Goal: Task Accomplishment & Management: Use online tool/utility

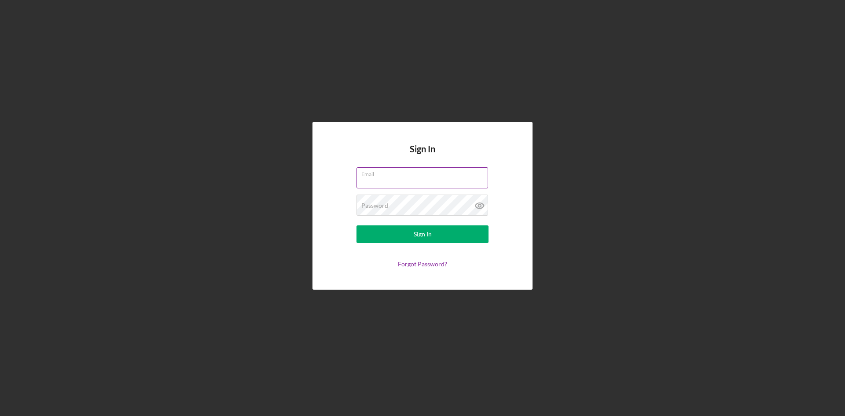
click at [428, 179] on input "Email" at bounding box center [422, 177] width 132 height 21
type input "[EMAIL_ADDRESS][DOMAIN_NAME]"
click at [356, 225] on button "Sign In" at bounding box center [422, 234] width 132 height 18
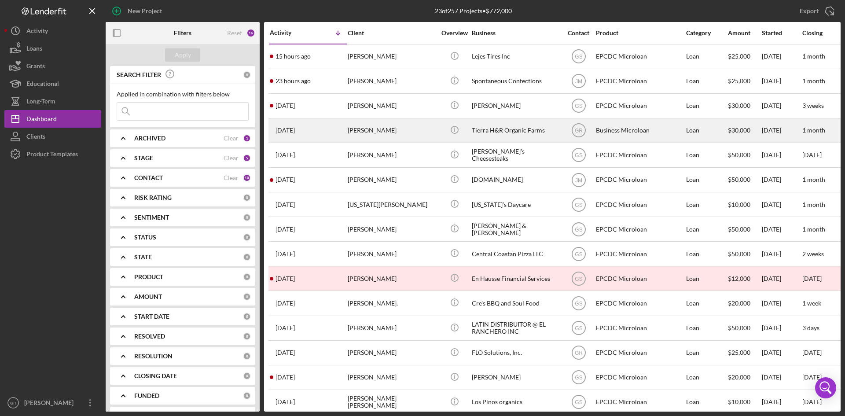
click at [372, 124] on div "Herlinda Huipe" at bounding box center [391, 130] width 88 height 23
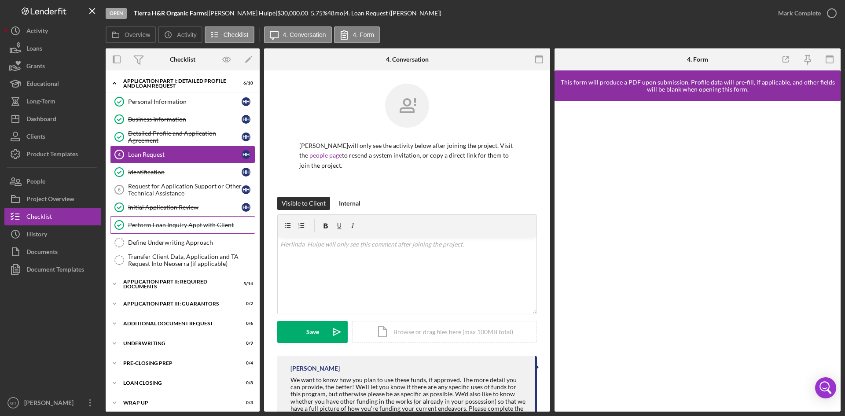
scroll to position [5, 0]
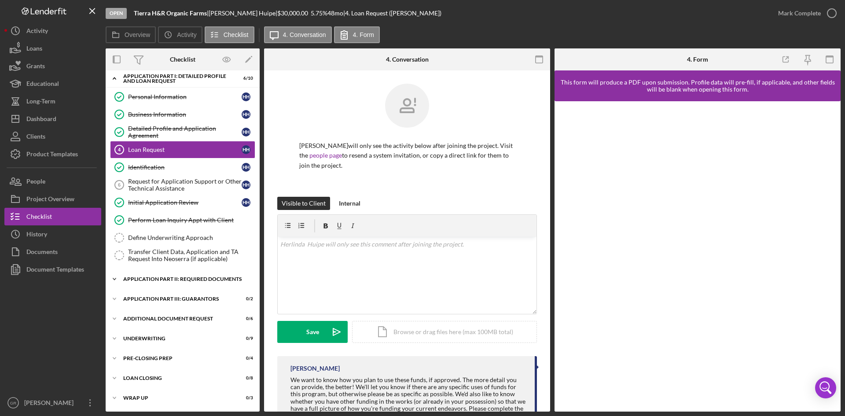
click at [174, 277] on div "Application Part II: Required Documents" at bounding box center [185, 278] width 125 height 5
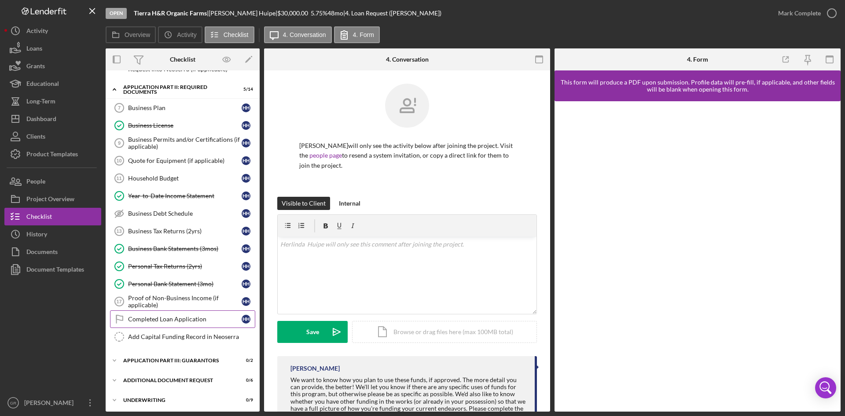
scroll to position [225, 0]
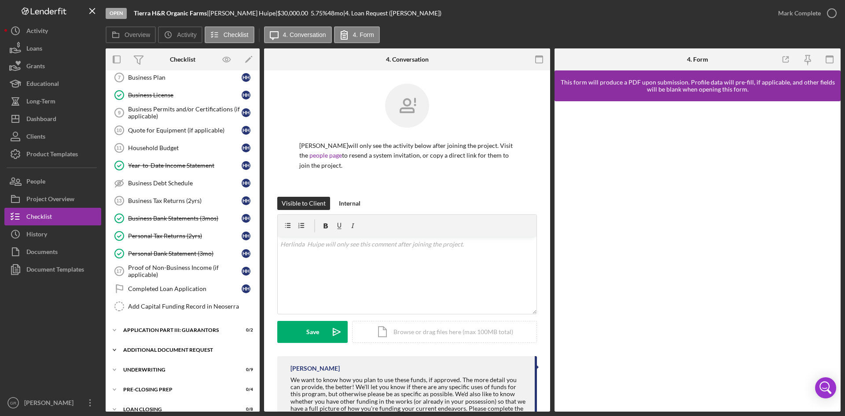
click at [165, 343] on div "Icon/Expander Additional Document Request 0 / 6" at bounding box center [183, 350] width 154 height 18
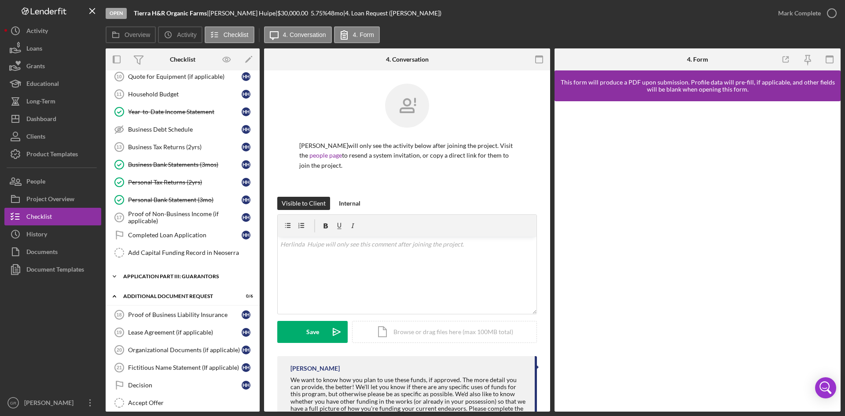
click at [175, 273] on div "Icon/Expander Application Part III: Guarantors 0 / 2" at bounding box center [183, 276] width 154 height 18
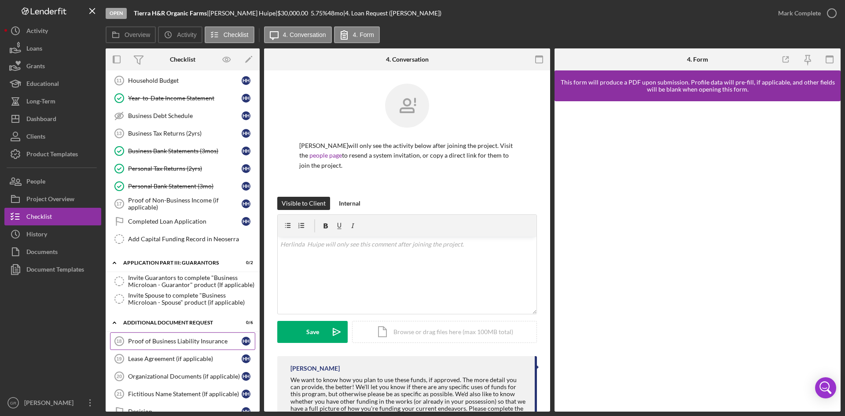
scroll to position [406, 0]
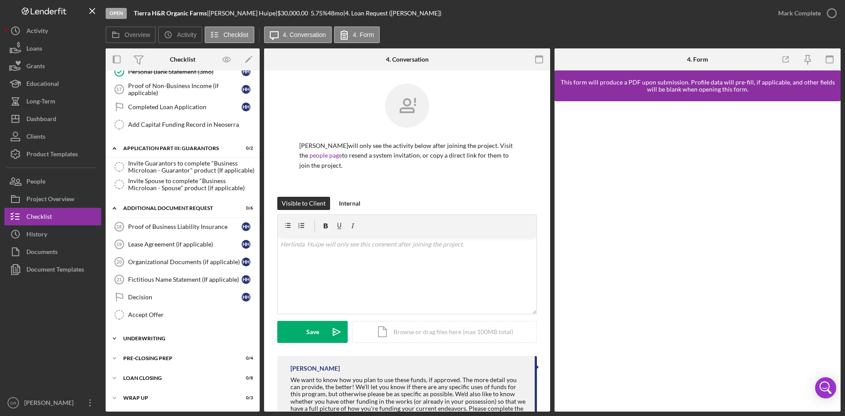
click at [170, 342] on div "Icon/Expander Underwriting 0 / 9" at bounding box center [183, 338] width 154 height 18
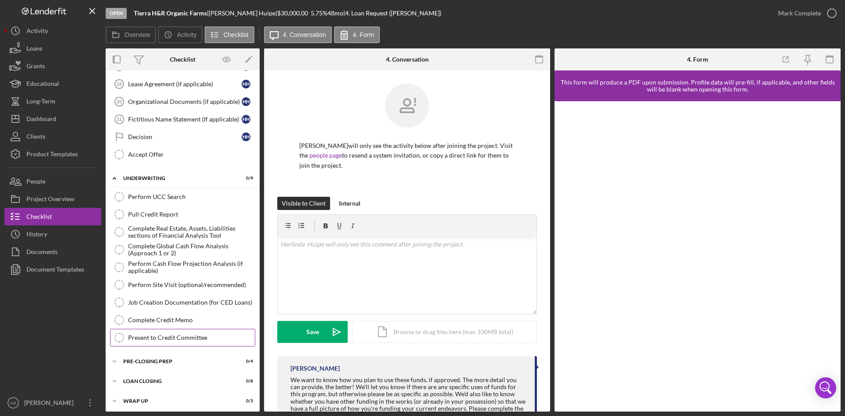
scroll to position [570, 0]
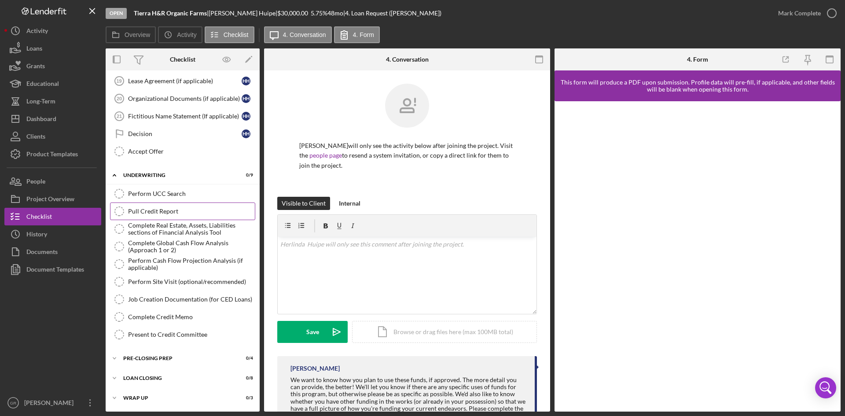
click at [150, 208] on div "Pull Credit Report" at bounding box center [191, 211] width 127 height 7
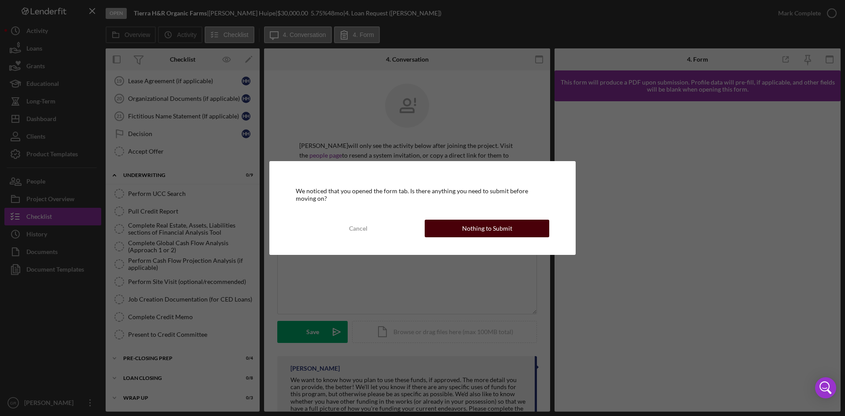
click at [458, 220] on button "Nothing to Submit" at bounding box center [486, 228] width 124 height 18
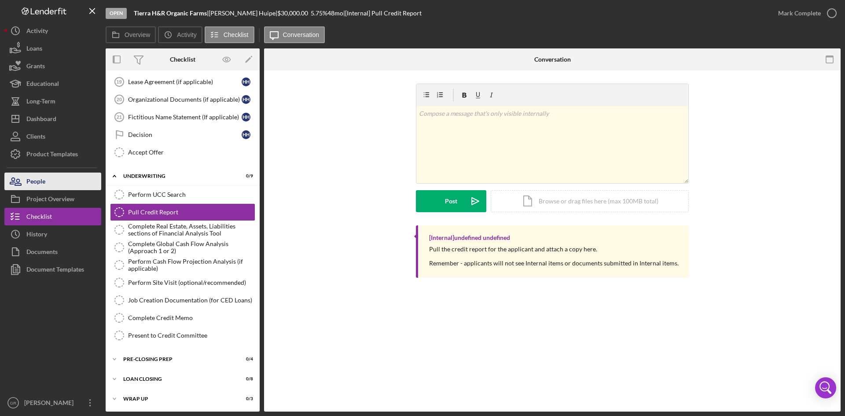
scroll to position [570, 0]
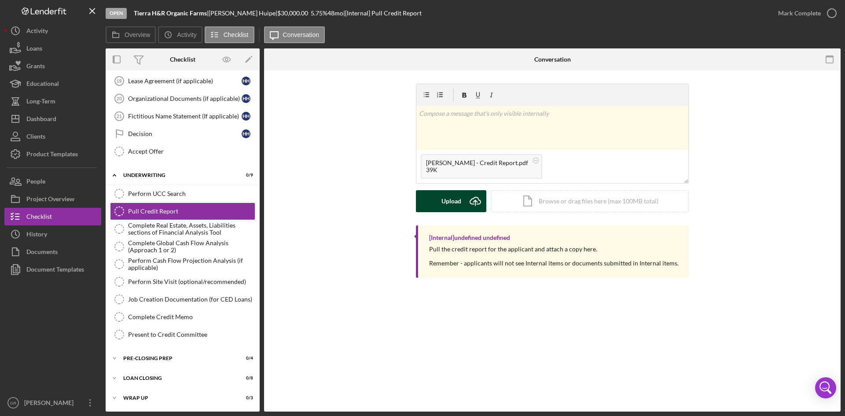
click at [448, 201] on div "Upload" at bounding box center [451, 201] width 20 height 22
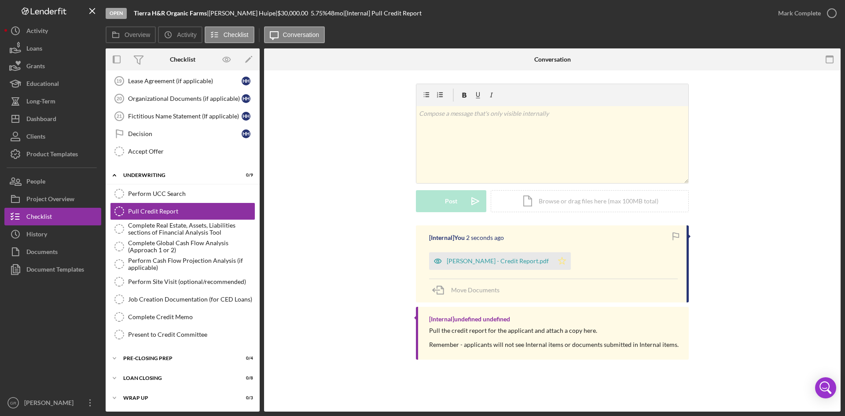
click at [566, 260] on polygon "button" at bounding box center [561, 260] width 7 height 7
click at [66, 113] on button "Icon/Dashboard Dashboard" at bounding box center [52, 119] width 97 height 18
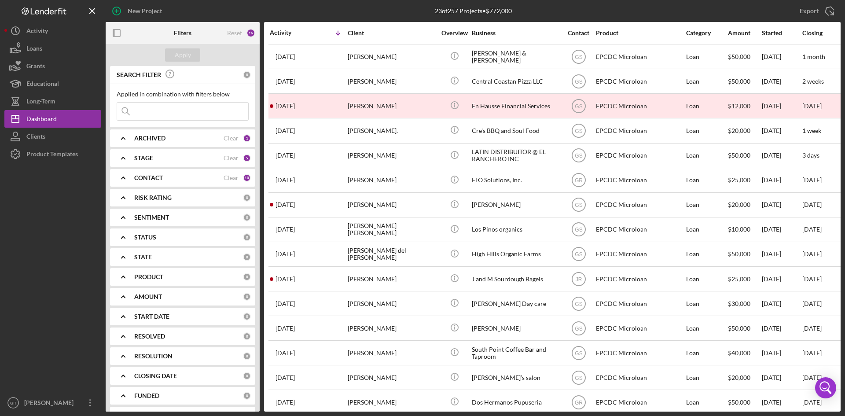
scroll to position [176, 0]
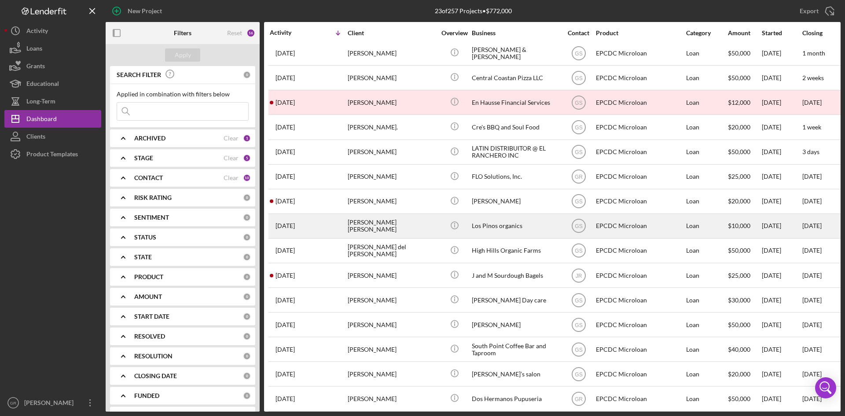
click at [372, 230] on div "Aniceto Jesus Sanchez" at bounding box center [391, 225] width 88 height 23
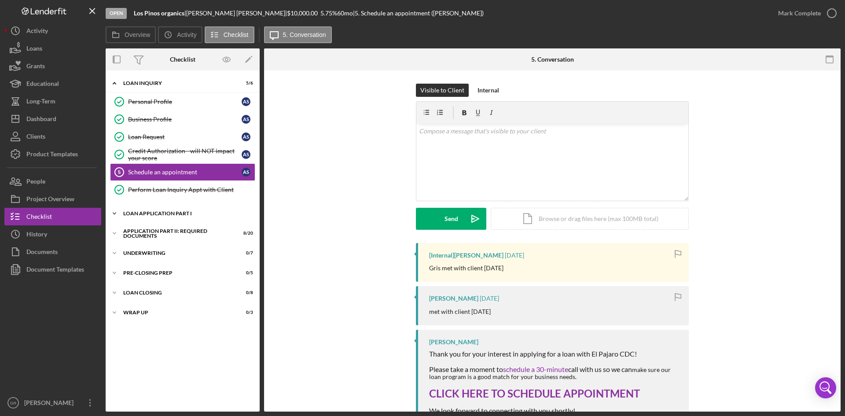
click at [198, 215] on div "Loan Application Part I" at bounding box center [185, 213] width 125 height 5
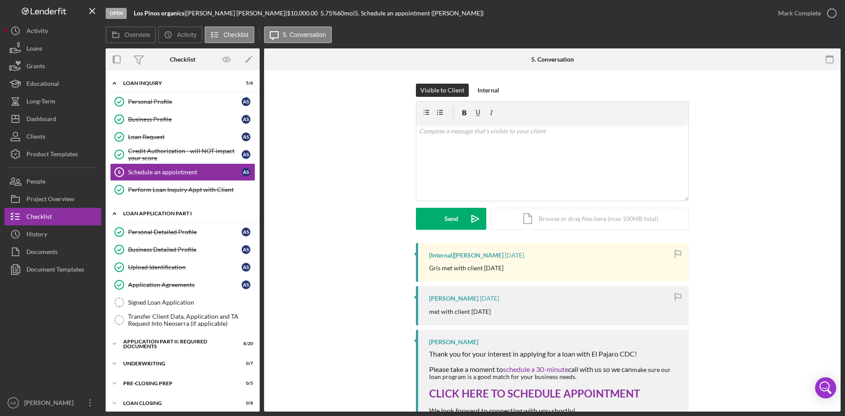
scroll to position [25, 0]
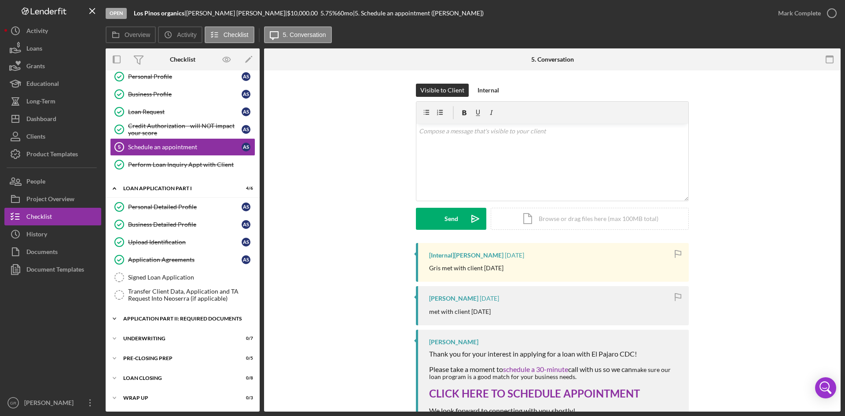
click at [154, 322] on div "Icon/Expander Application Part II: Required Documents 8 / 20" at bounding box center [183, 319] width 154 height 18
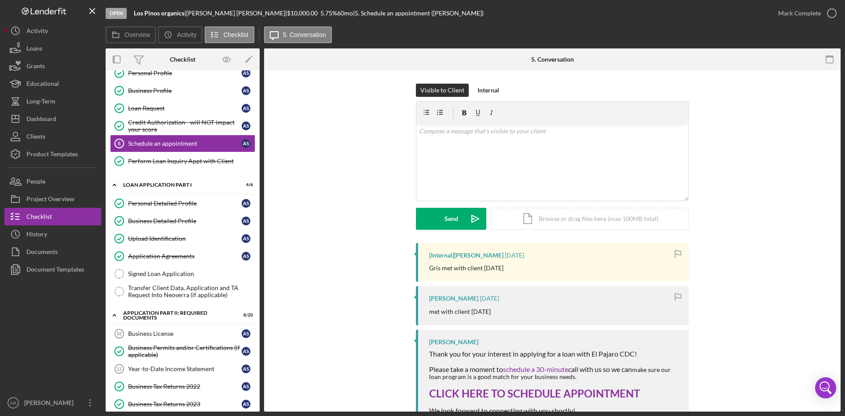
scroll to position [0, 0]
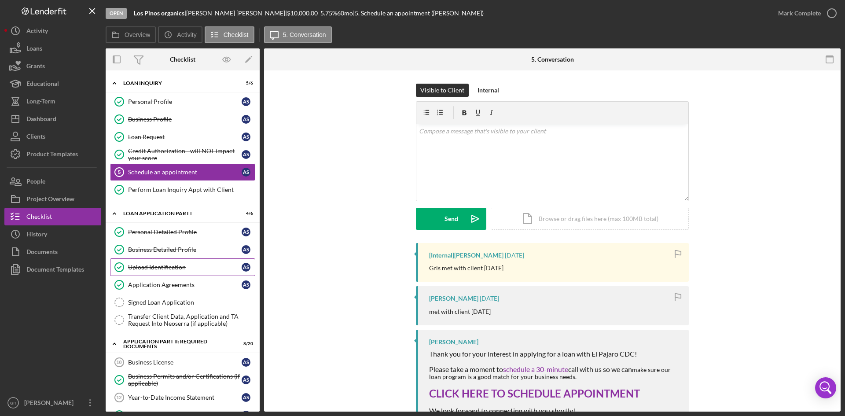
click at [165, 261] on link "Upload Identification Upload Identification A S" at bounding box center [182, 267] width 145 height 18
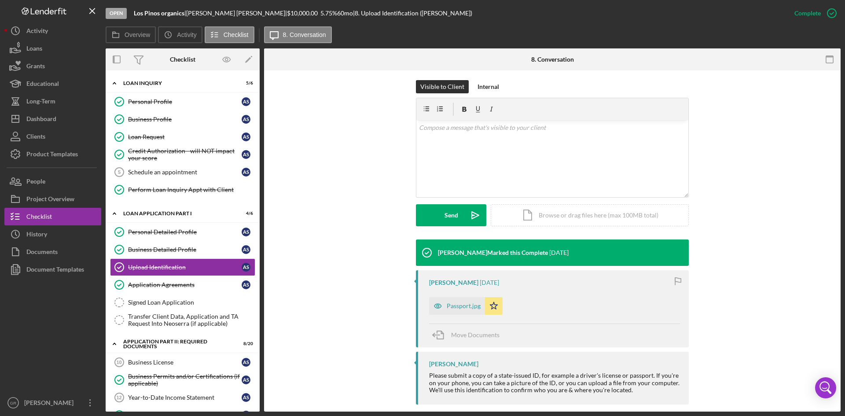
scroll to position [135, 0]
click at [450, 302] on div "Passport.jpg" at bounding box center [463, 305] width 34 height 7
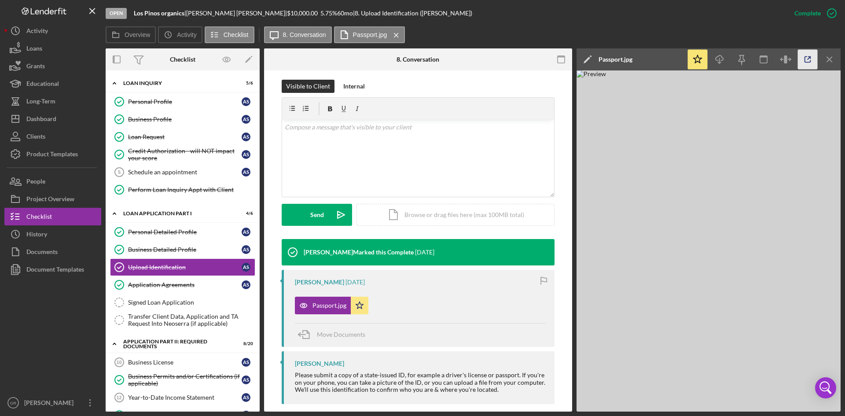
click at [805, 58] on icon "button" at bounding box center [807, 60] width 20 height 20
click at [831, 58] on icon "Icon/Menu Close" at bounding box center [829, 60] width 20 height 20
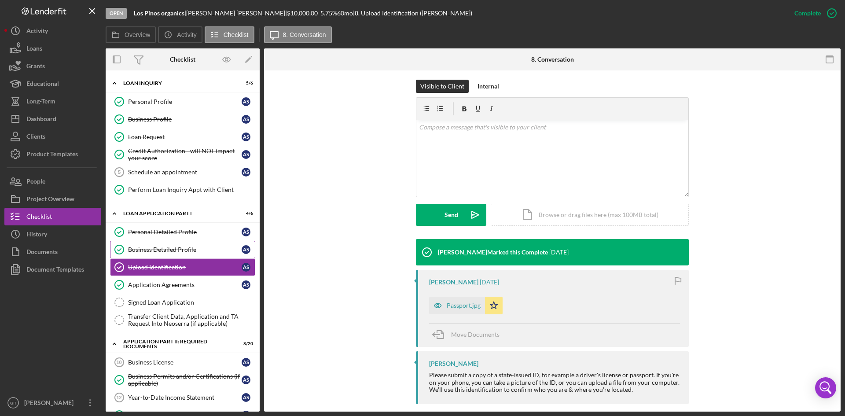
click at [182, 246] on div "Business Detailed Profile" at bounding box center [184, 249] width 113 height 7
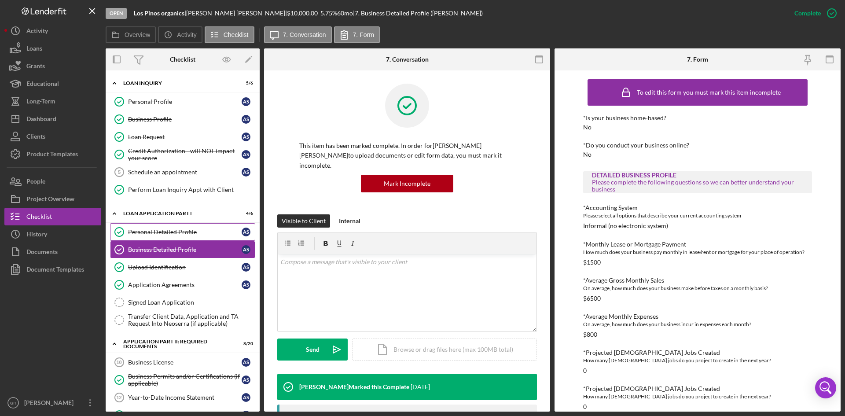
click at [159, 232] on div "Personal Detailed Profile" at bounding box center [184, 231] width 113 height 7
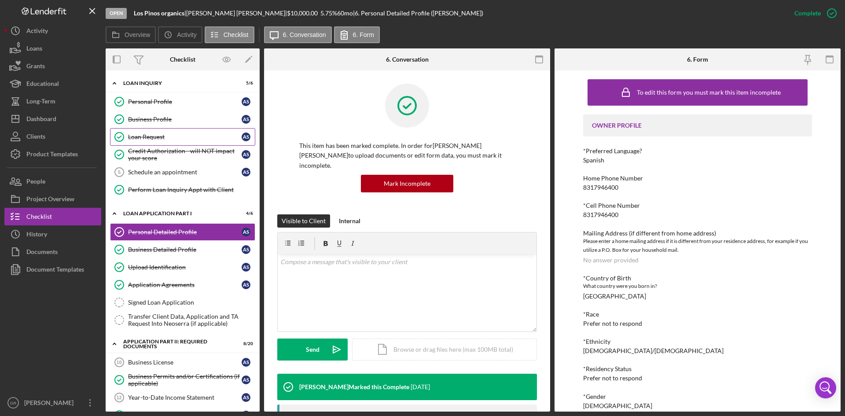
click at [179, 139] on div "Loan Request" at bounding box center [184, 136] width 113 height 7
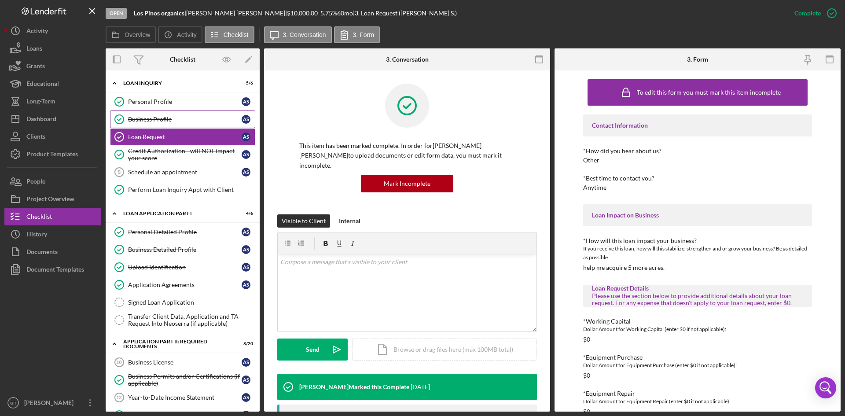
click at [192, 111] on link "Business Profile Business Profile A S" at bounding box center [182, 119] width 145 height 18
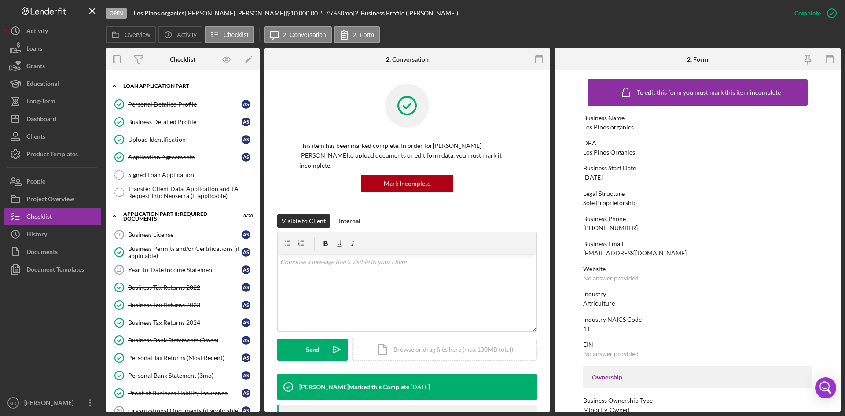
scroll to position [132, 0]
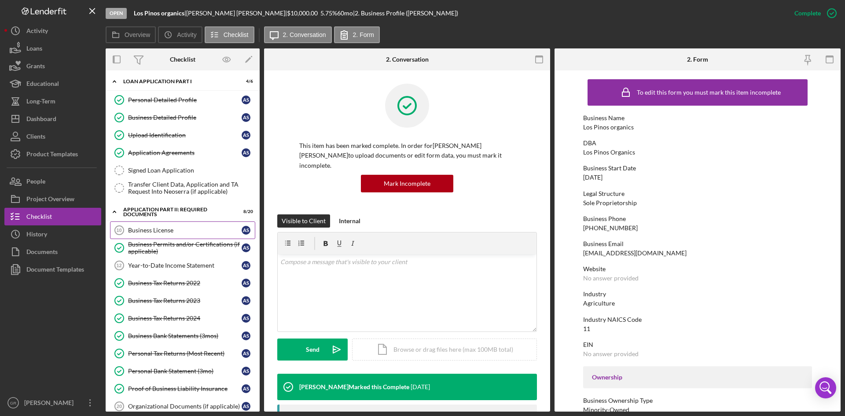
click at [185, 234] on link "Business License 10 Business License A S" at bounding box center [182, 230] width 145 height 18
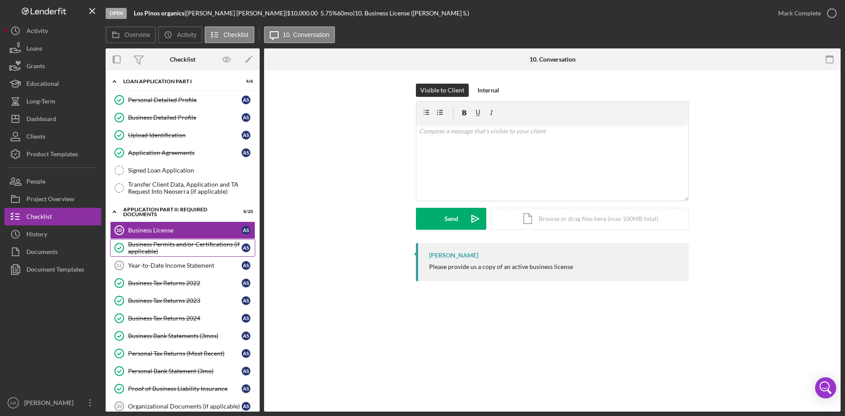
click at [186, 245] on div "Business Permits and/or Certifications (if applicable)" at bounding box center [184, 248] width 113 height 14
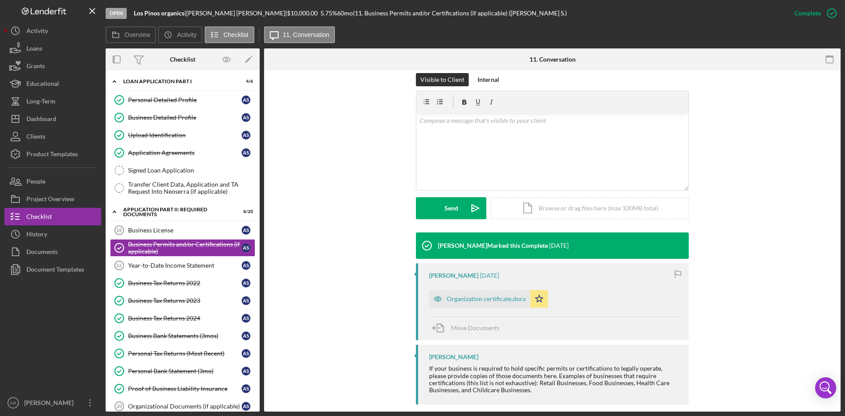
scroll to position [142, 0]
click at [474, 289] on div "Organization certificate.docx" at bounding box center [479, 298] width 101 height 18
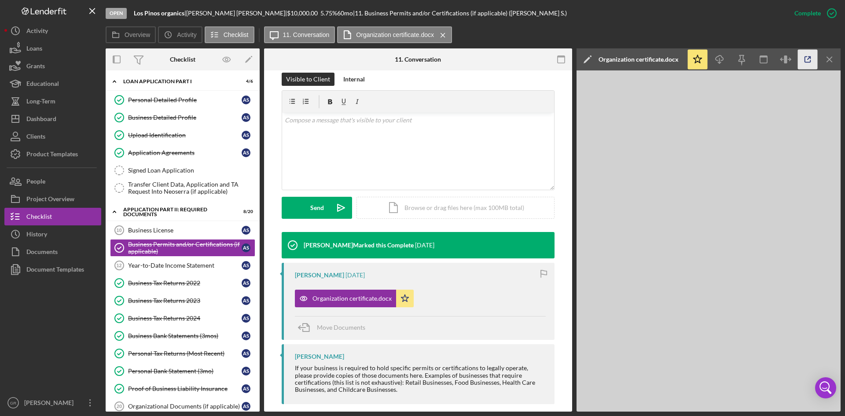
click at [797, 55] on icon "button" at bounding box center [807, 60] width 20 height 20
click at [150, 227] on div "Business License" at bounding box center [184, 230] width 113 height 7
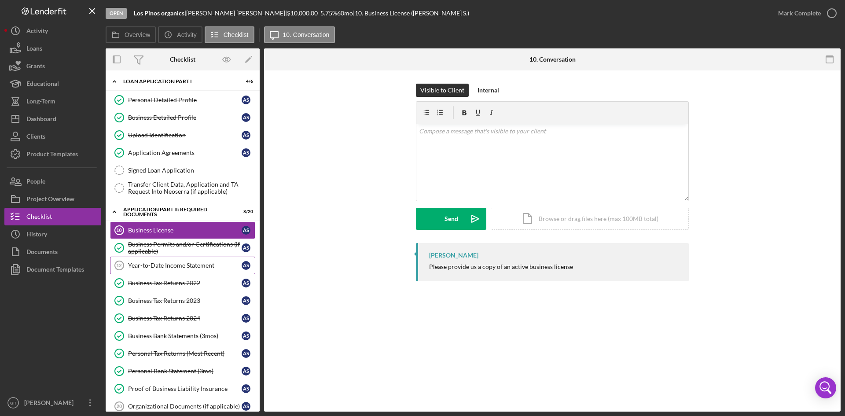
click at [148, 264] on div "Year-to-Date Income Statement" at bounding box center [184, 265] width 113 height 7
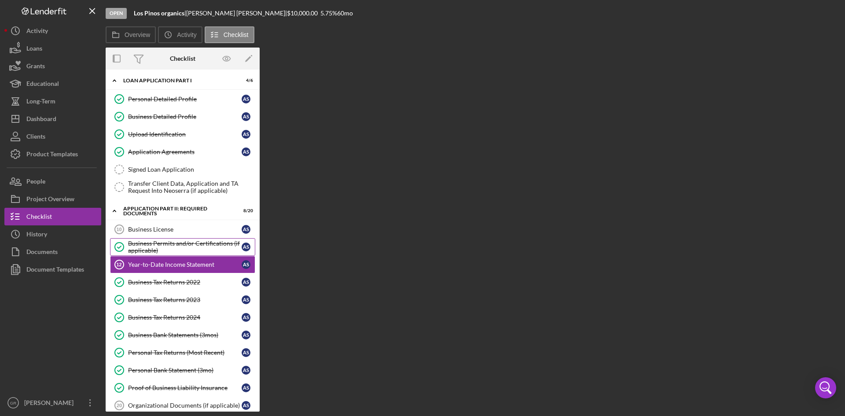
click at [149, 245] on div "Business Permits and/or Certifications (if applicable)" at bounding box center [184, 247] width 113 height 14
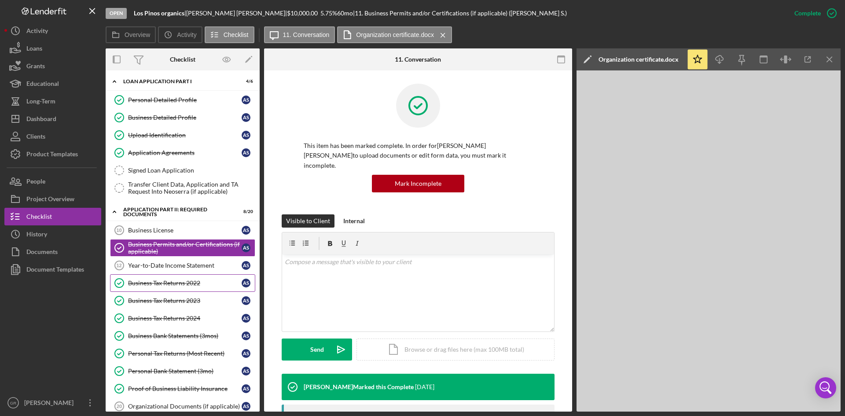
click at [147, 278] on link "Business Tax Returns 2022 Business Tax Returns 2022 A S" at bounding box center [182, 283] width 145 height 18
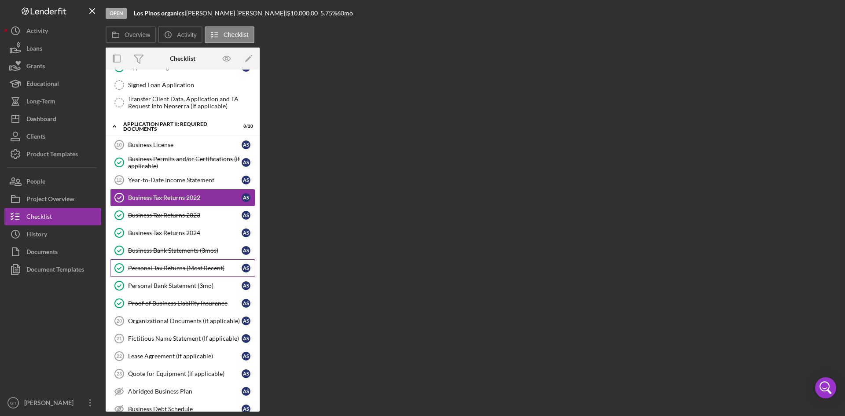
scroll to position [220, 0]
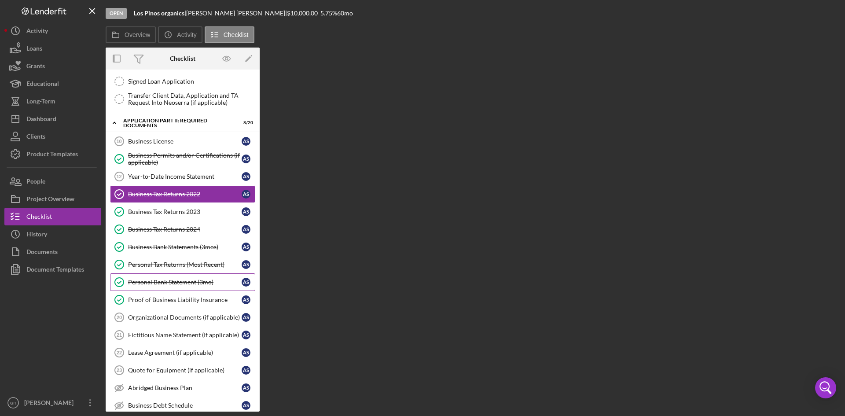
click at [169, 280] on div "Personal Bank Statement (3mo)" at bounding box center [184, 281] width 113 height 7
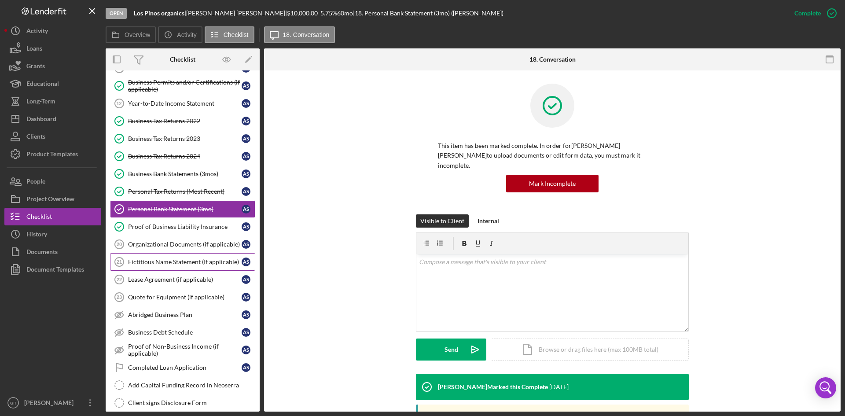
scroll to position [308, 0]
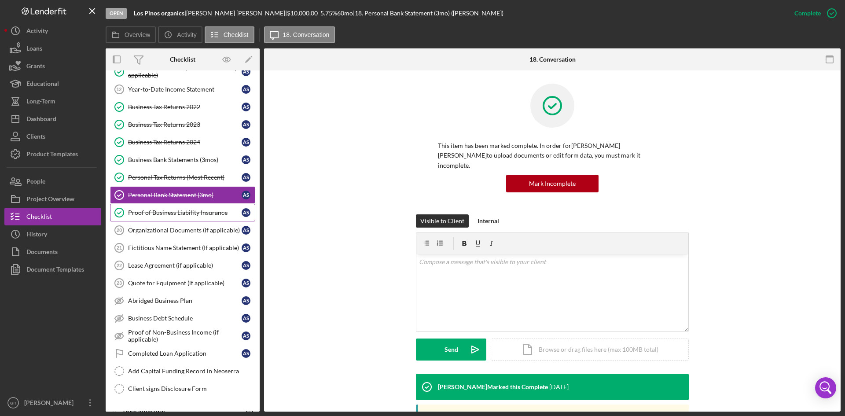
click at [162, 215] on div "Proof of Business Liability Insurance" at bounding box center [184, 212] width 113 height 7
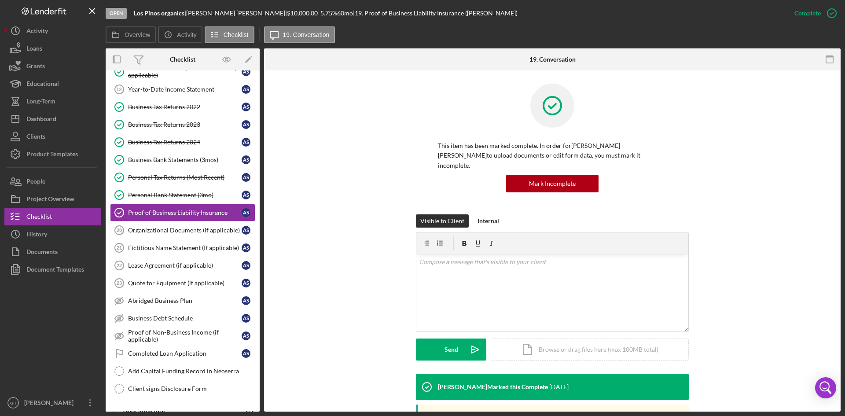
scroll to position [142, 0]
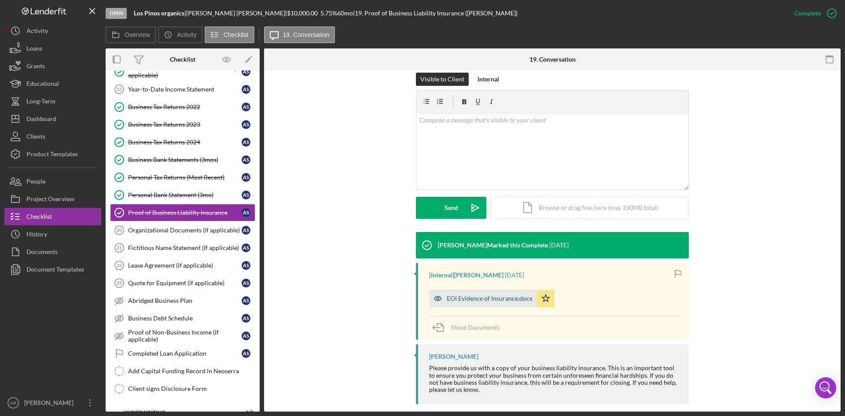
click at [457, 295] on div "EOI Evidence of Insurance.docx" at bounding box center [483, 298] width 108 height 18
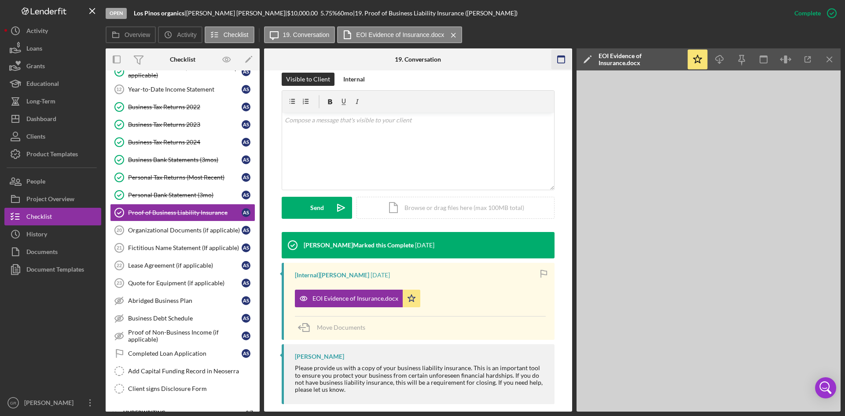
click at [557, 59] on rect "button" at bounding box center [560, 59] width 7 height 7
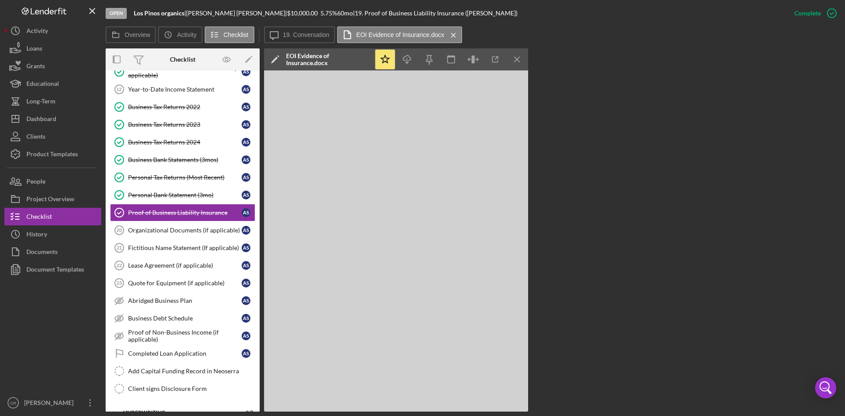
scroll to position [308, 0]
click at [117, 62] on icon "button" at bounding box center [117, 60] width 20 height 20
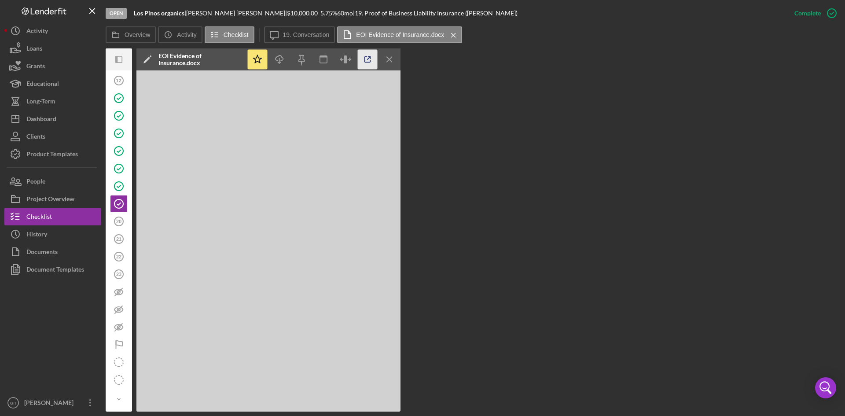
click at [372, 56] on icon "button" at bounding box center [368, 60] width 20 height 20
click at [115, 61] on icon "Icon/Panel Side Expand" at bounding box center [119, 60] width 20 height 20
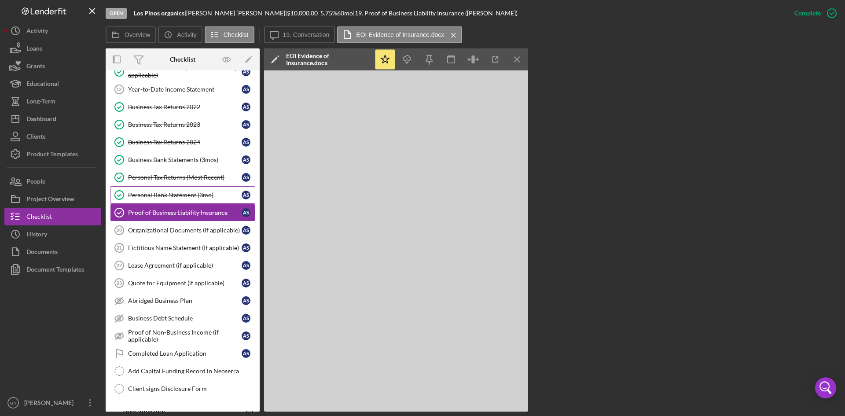
click at [183, 196] on div "Personal Bank Statement (3mo)" at bounding box center [184, 194] width 113 height 7
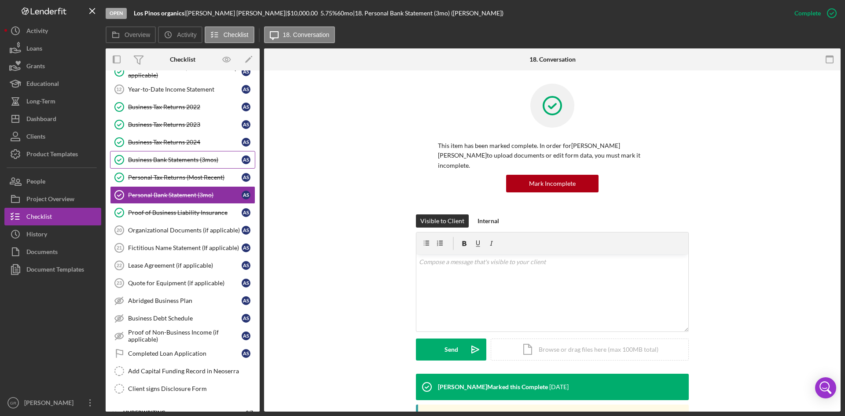
drag, startPoint x: 193, startPoint y: 170, endPoint x: 192, endPoint y: 162, distance: 8.0
click at [193, 169] on link "Personal Tax Returns (Most Recent) Personal Tax Returns (Most Recent) A S" at bounding box center [182, 177] width 145 height 18
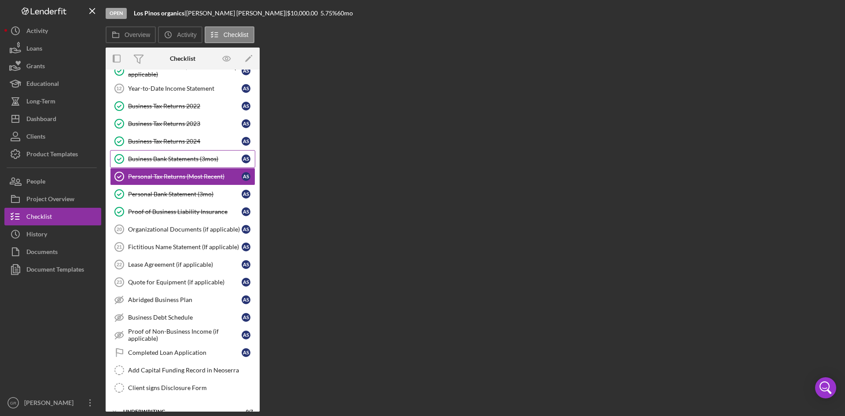
click at [190, 157] on div "Business Bank Statements (3mos)" at bounding box center [184, 158] width 113 height 7
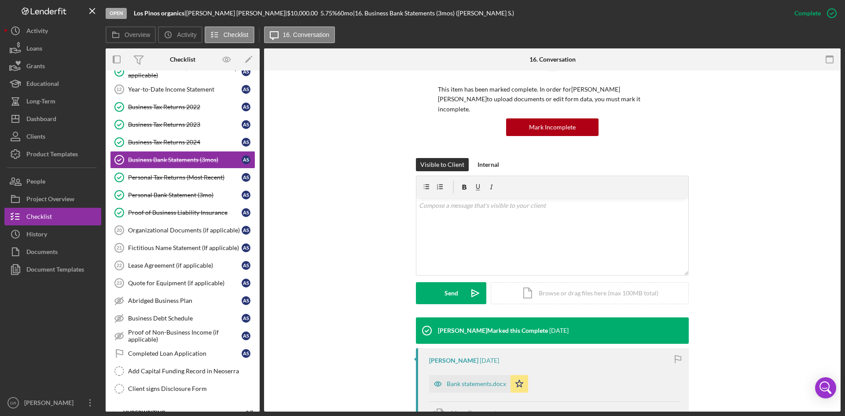
scroll to position [135, 0]
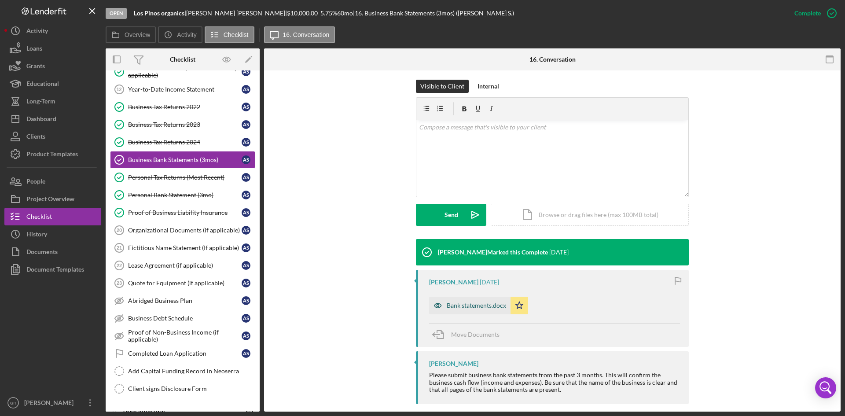
click at [472, 302] on div "Bank statements.docx" at bounding box center [475, 305] width 59 height 7
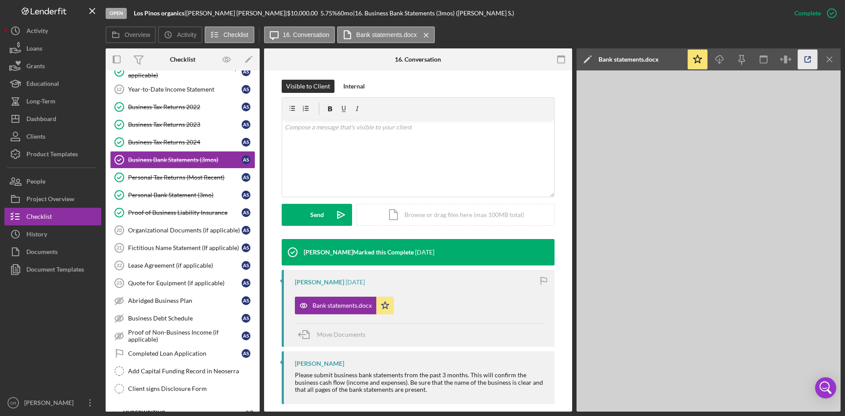
click at [808, 60] on icon "button" at bounding box center [807, 60] width 20 height 20
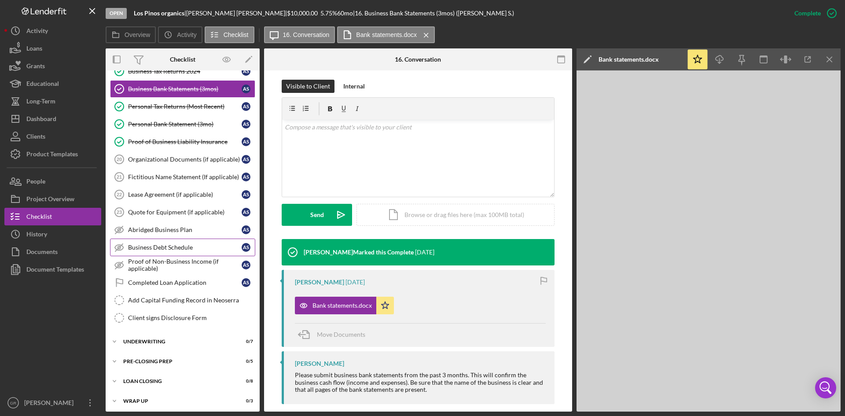
scroll to position [382, 0]
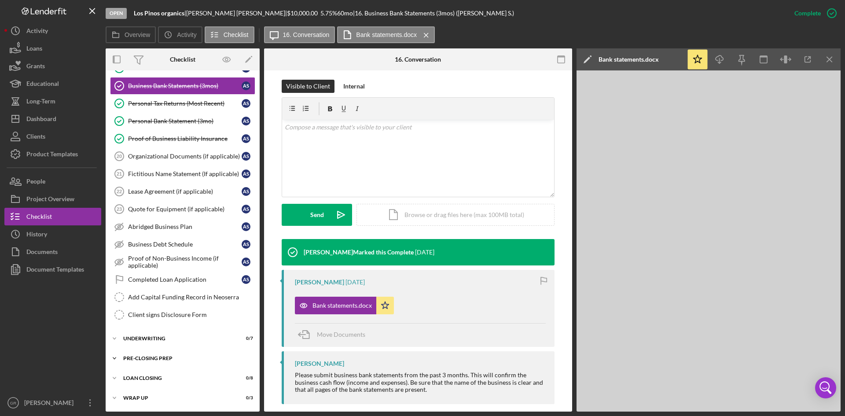
click at [199, 365] on div "Icon/Expander Pre-Closing Prep 0 / 5" at bounding box center [183, 358] width 154 height 18
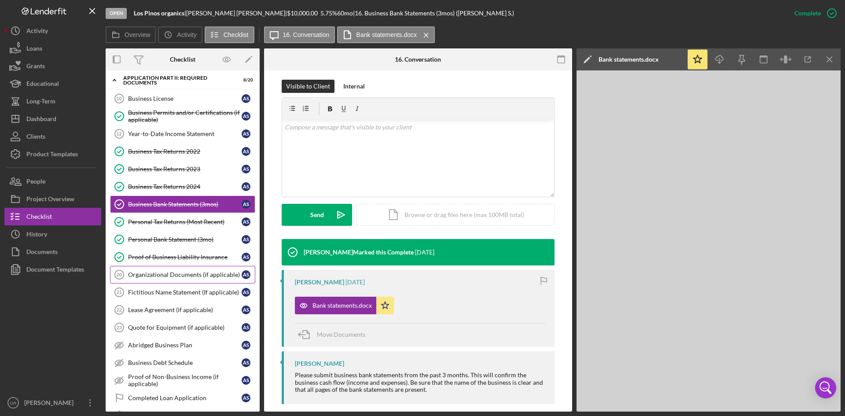
scroll to position [250, 0]
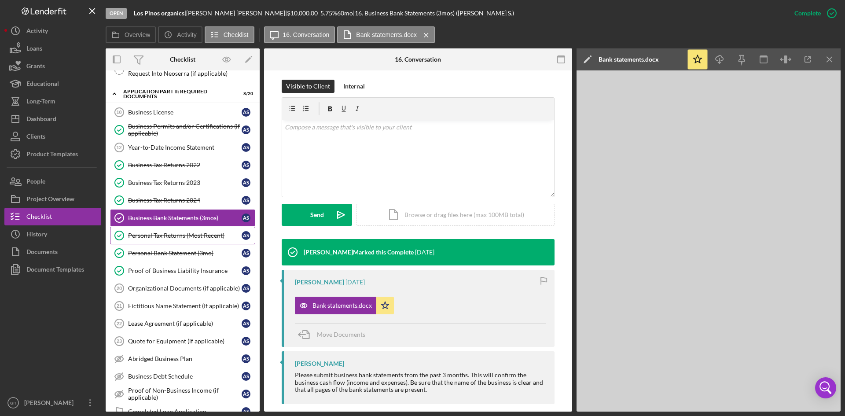
click at [207, 233] on div "Personal Tax Returns (Most Recent)" at bounding box center [184, 235] width 113 height 7
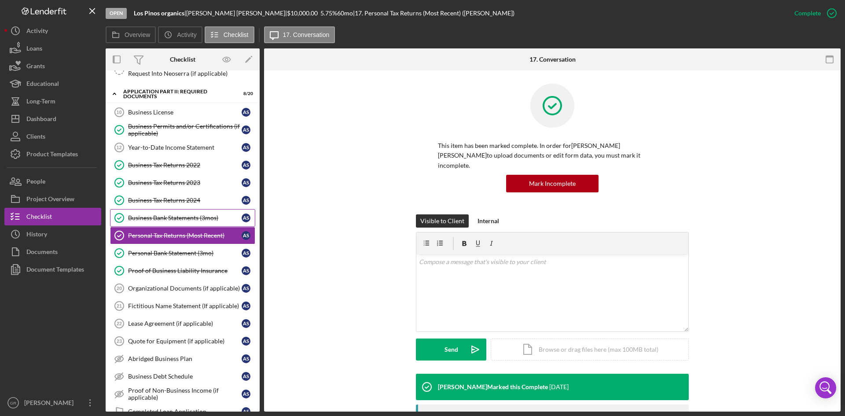
click at [190, 211] on link "Business Bank Statements (3mos) Business Bank Statements (3mos) A S" at bounding box center [182, 218] width 145 height 18
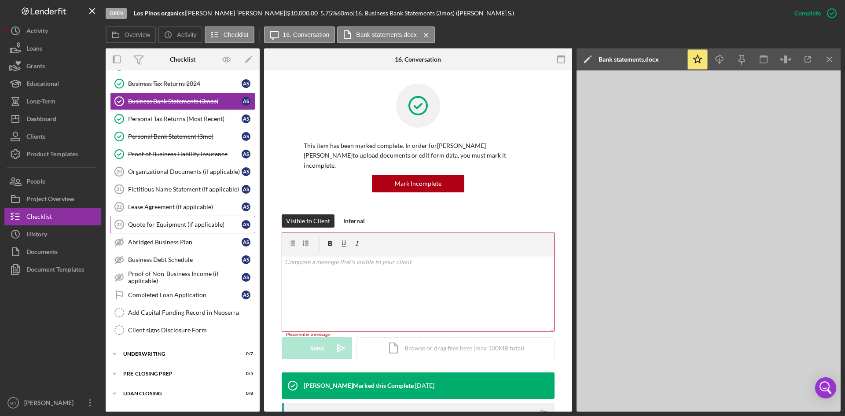
scroll to position [382, 0]
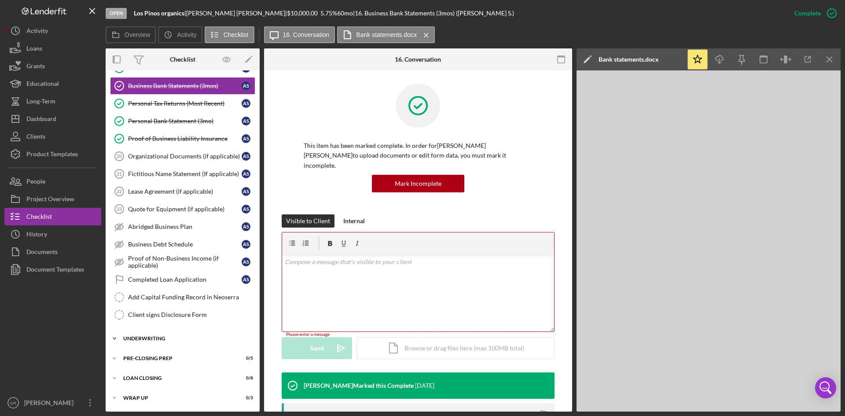
click at [173, 339] on div "Underwriting" at bounding box center [185, 338] width 125 height 5
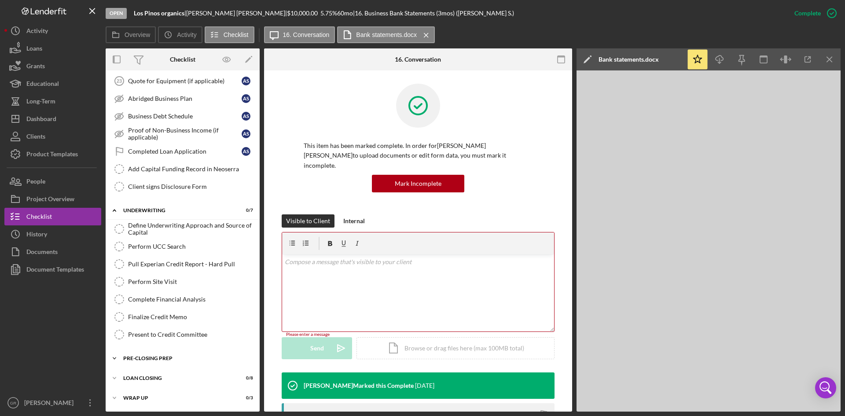
click at [173, 360] on div "Pre-Closing Prep" at bounding box center [185, 357] width 125 height 5
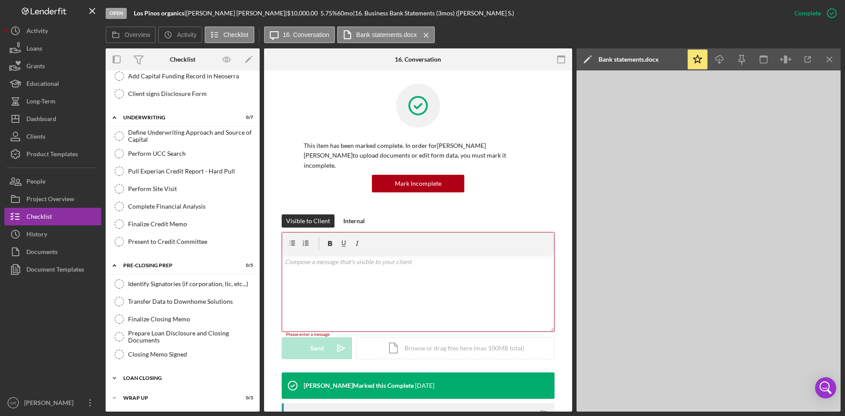
click at [183, 373] on div "Icon/Expander Loan Closing 0 / 8" at bounding box center [183, 378] width 154 height 18
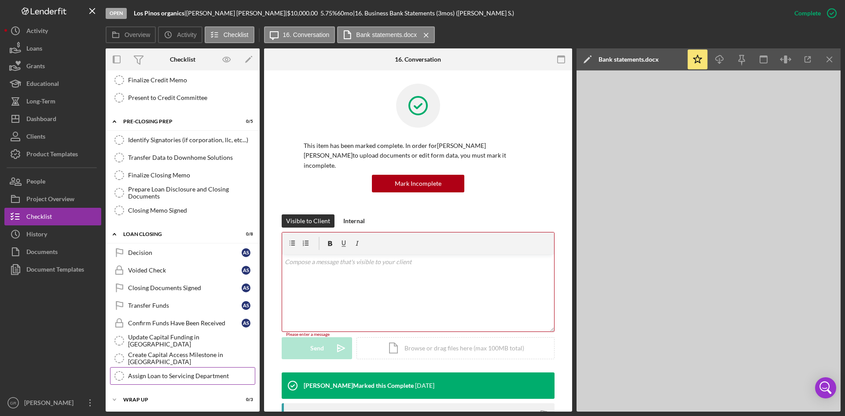
scroll to position [748, 0]
click at [183, 393] on div "Icon/Expander Wrap Up 0 / 3" at bounding box center [183, 398] width 154 height 18
click at [205, 268] on div "Voided Check" at bounding box center [184, 268] width 113 height 7
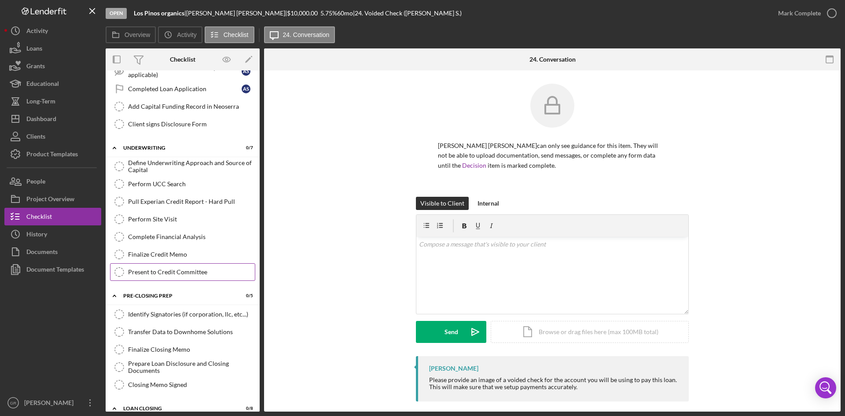
scroll to position [528, 0]
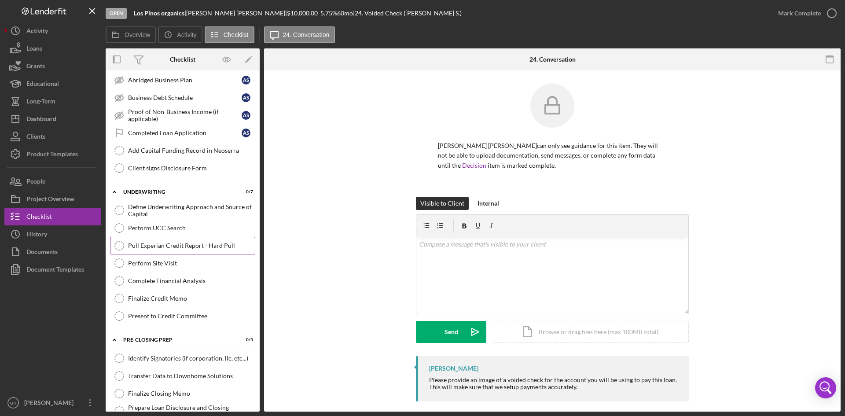
click at [216, 245] on div "Pull Experian Credit Report - Hard Pull" at bounding box center [191, 245] width 127 height 7
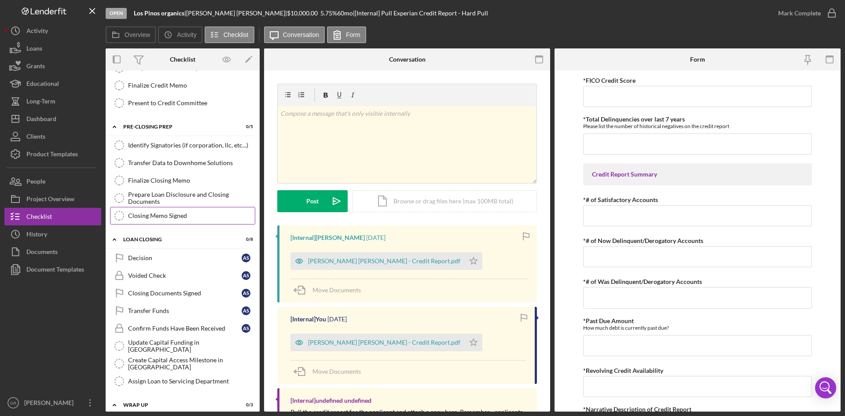
scroll to position [806, 0]
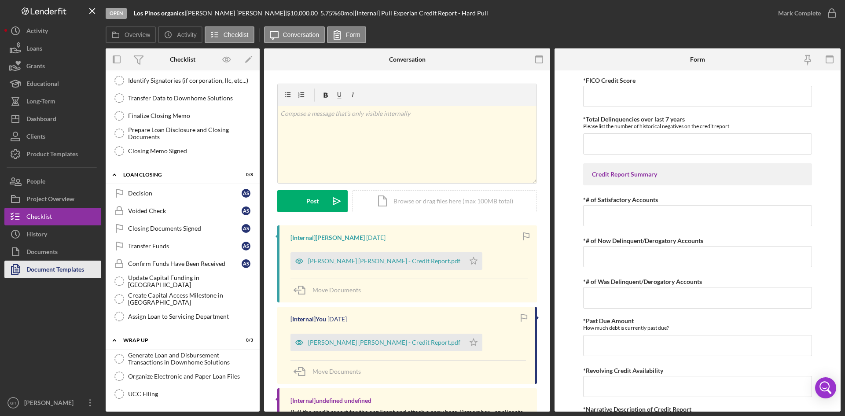
click at [57, 267] on div "Document Templates" at bounding box center [55, 270] width 58 height 20
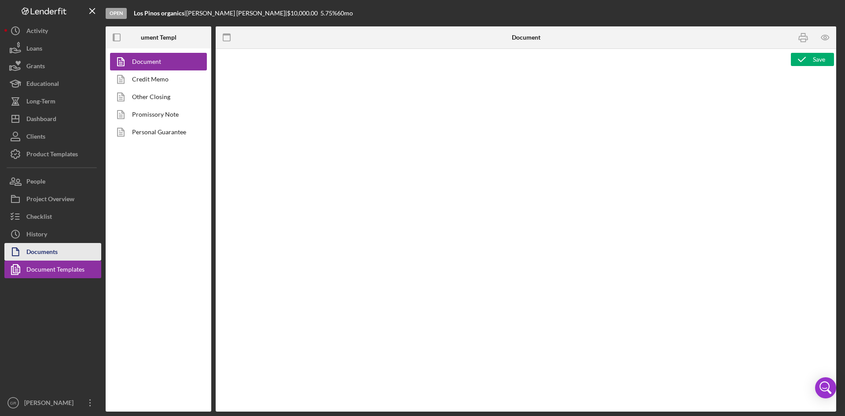
type textarea "<pre style="text-align: right"><span style="font-size: 10pt">OFFICE </span><str…"
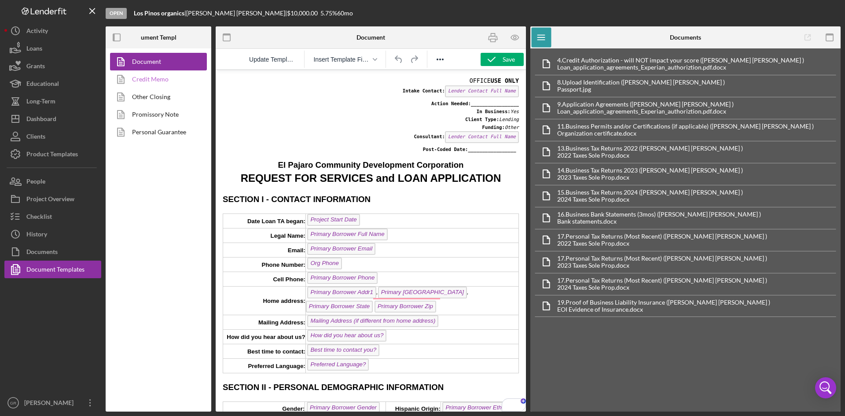
click at [155, 83] on link "Credit Memo" at bounding box center [156, 79] width 92 height 18
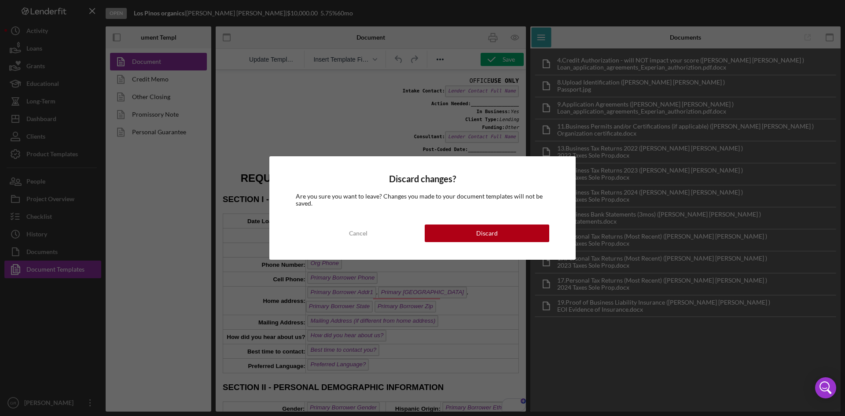
click at [520, 219] on div "Discard changes? Are you sure you want to leave? Changes you made to your docum…" at bounding box center [422, 207] width 306 height 103
click at [508, 232] on button "Discard" at bounding box center [486, 233] width 124 height 18
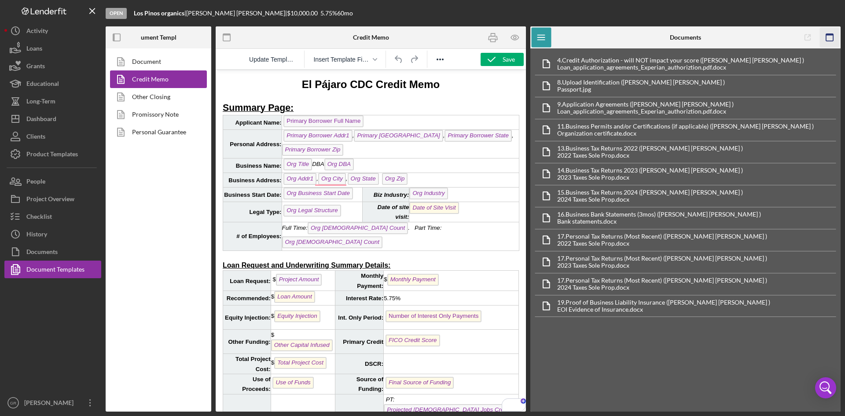
click at [831, 33] on icon "button" at bounding box center [829, 38] width 20 height 20
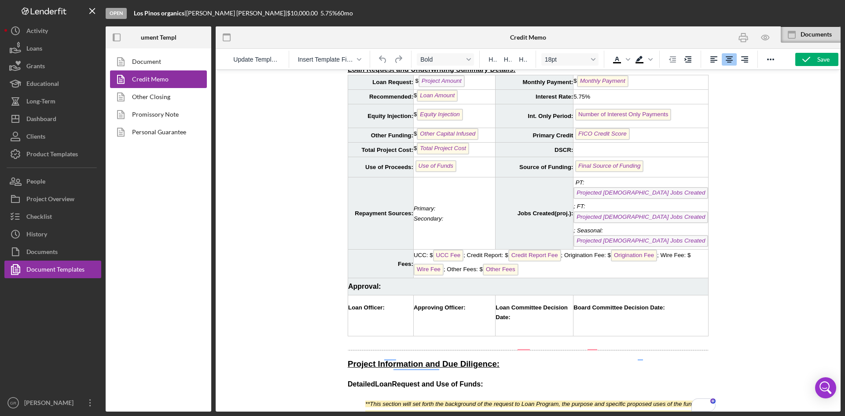
scroll to position [176, 0]
click at [156, 98] on link "Other Closing" at bounding box center [156, 97] width 92 height 18
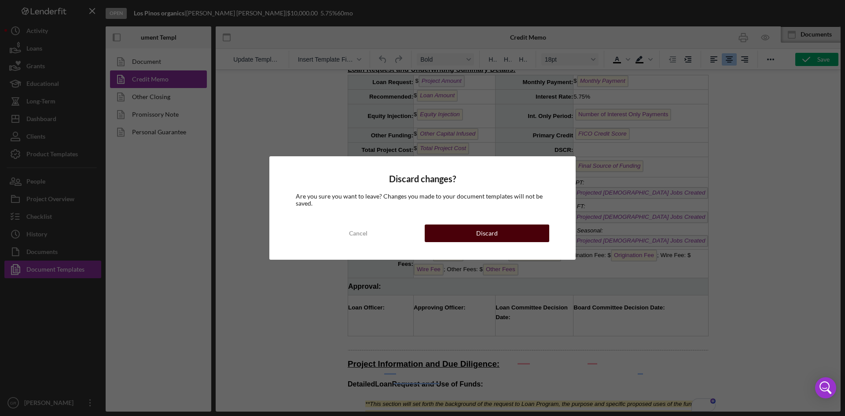
click at [445, 234] on button "Discard" at bounding box center [486, 233] width 124 height 18
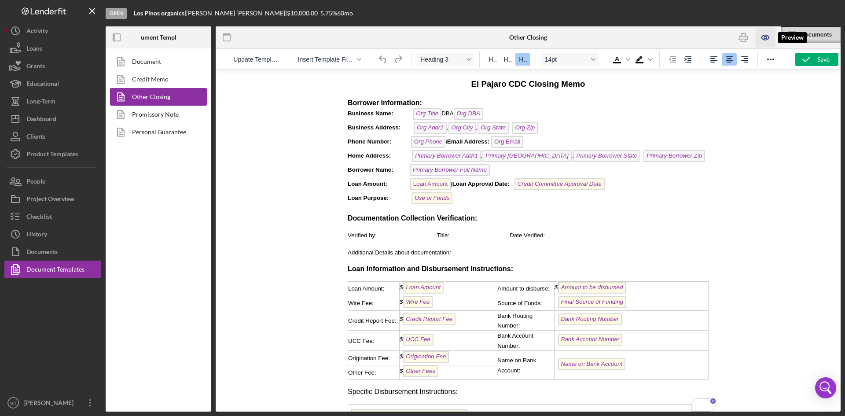
click at [765, 36] on icon "button" at bounding box center [765, 38] width 20 height 20
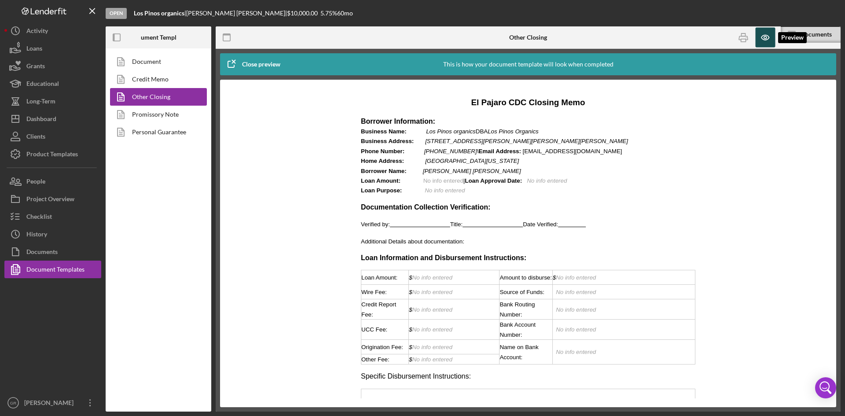
click at [765, 36] on icon "button" at bounding box center [765, 38] width 20 height 20
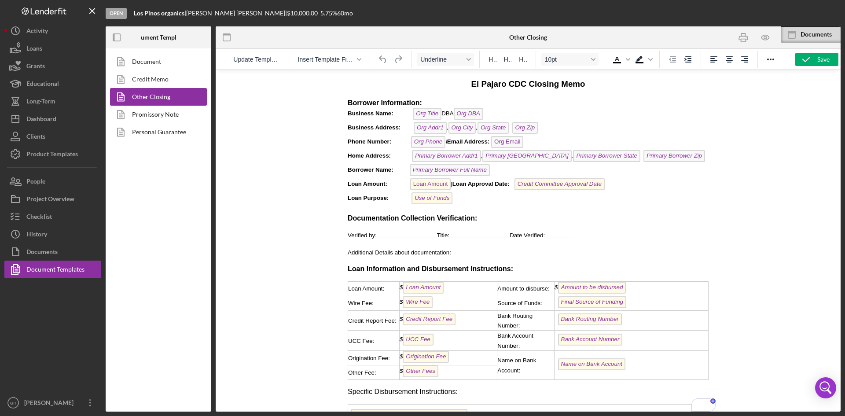
click at [405, 238] on span "To enrich screen reader interactions, please activate Accessibility in Grammarl…" at bounding box center [407, 235] width 60 height 7
click at [402, 238] on span "To enrich screen reader interactions, please activate Accessibility in Grammarl…" at bounding box center [407, 235] width 60 height 7
click at [746, 37] on icon "button" at bounding box center [743, 38] width 20 height 20
click at [461, 206] on p "Borrower Information: Business Name: Org Title DBA Org DBA Business Address: Or…" at bounding box center [527, 152] width 361 height 108
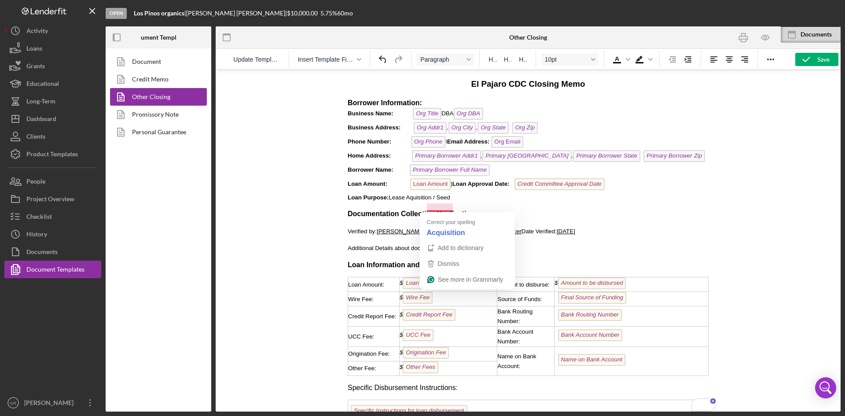
click at [440, 201] on span "Loan Purpose: Lease Aquisition / Seed" at bounding box center [398, 197] width 102 height 7
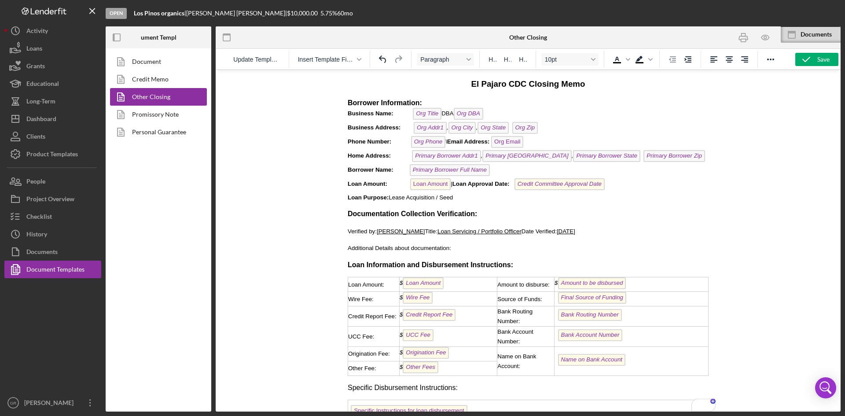
click at [474, 202] on p "Borrower Information: Business Name: Org Title DBA Org DBA Business Address: Or…" at bounding box center [527, 150] width 361 height 104
click at [454, 185] on span "Loan Amount: Loan Amount | Loan Approval Date: Credit Committee Approval Date" at bounding box center [475, 183] width 257 height 7
click at [764, 37] on icon "button" at bounding box center [765, 38] width 20 height 20
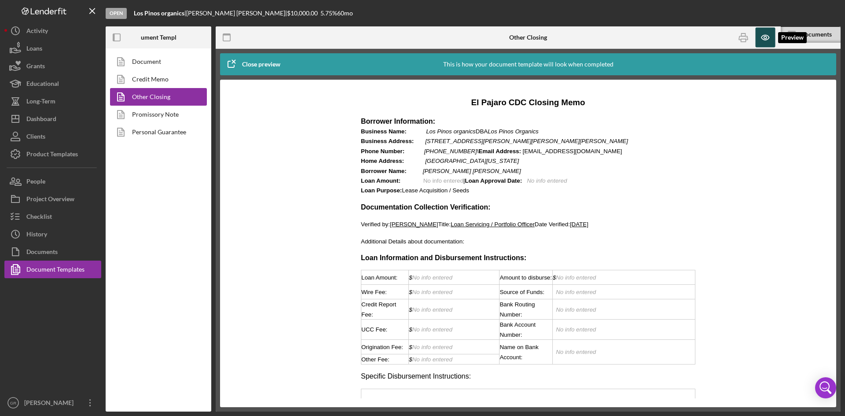
click at [764, 37] on icon "button" at bounding box center [765, 38] width 20 height 20
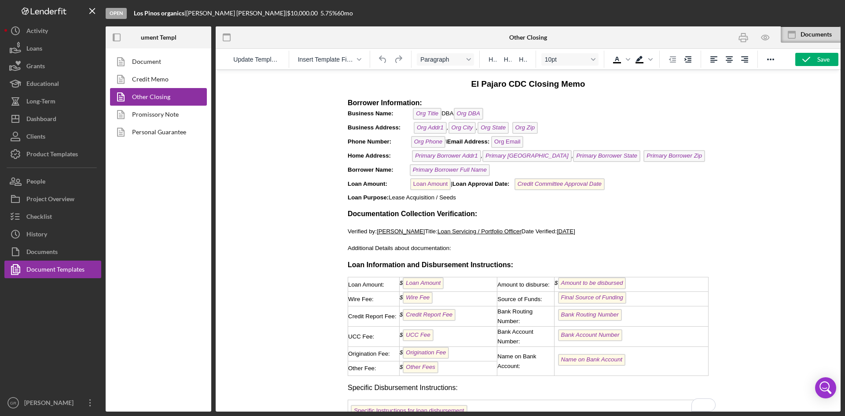
click at [451, 187] on span "Loan Amount" at bounding box center [430, 184] width 41 height 12
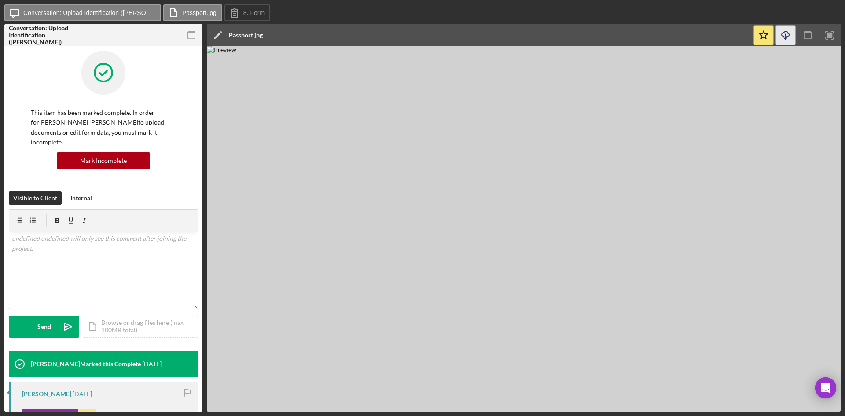
click at [788, 33] on icon "button" at bounding box center [784, 33] width 7 height 5
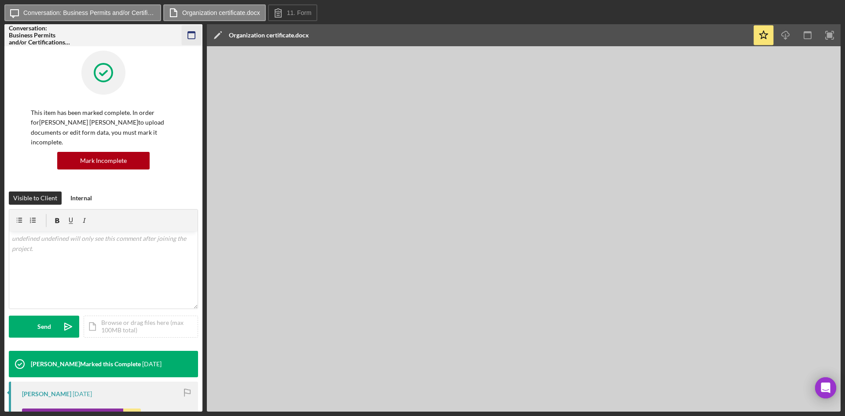
click at [190, 36] on icon "button" at bounding box center [192, 36] width 20 height 20
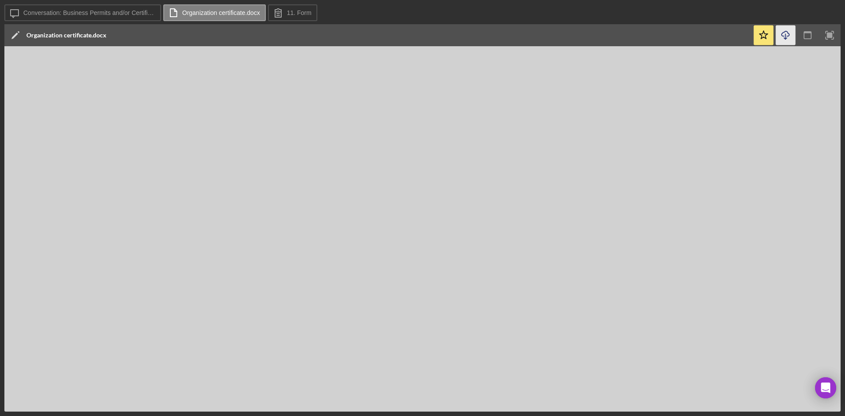
click at [790, 38] on icon "Icon/Download" at bounding box center [785, 36] width 20 height 20
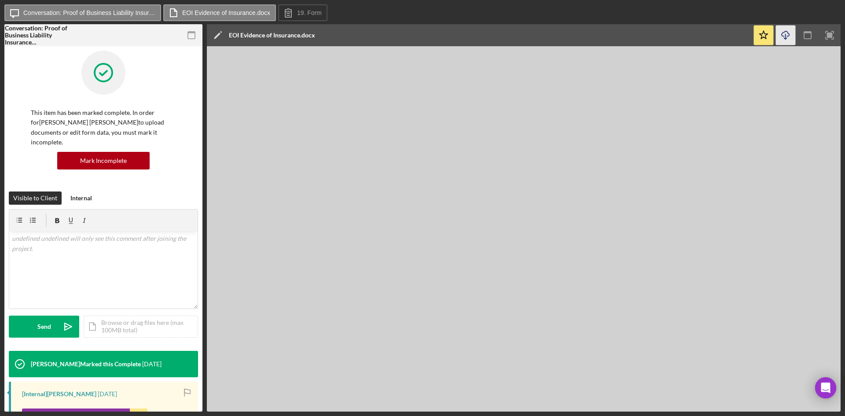
click at [789, 34] on icon "button" at bounding box center [784, 33] width 7 height 5
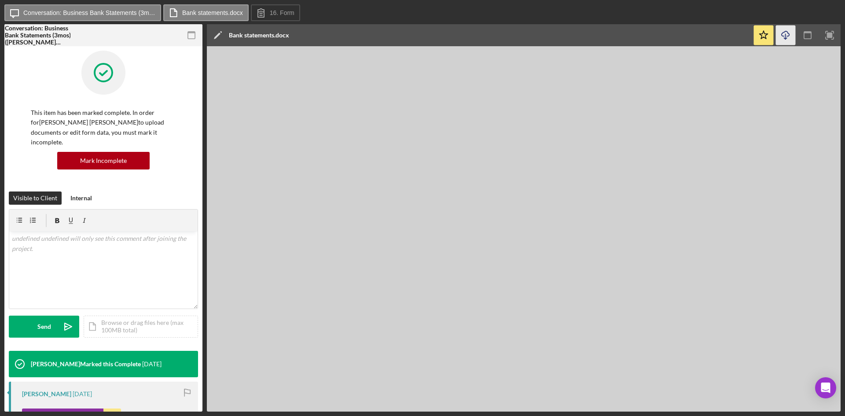
click at [786, 33] on icon "Icon/Download" at bounding box center [785, 36] width 20 height 20
click at [197, 32] on icon "button" at bounding box center [192, 36] width 20 height 20
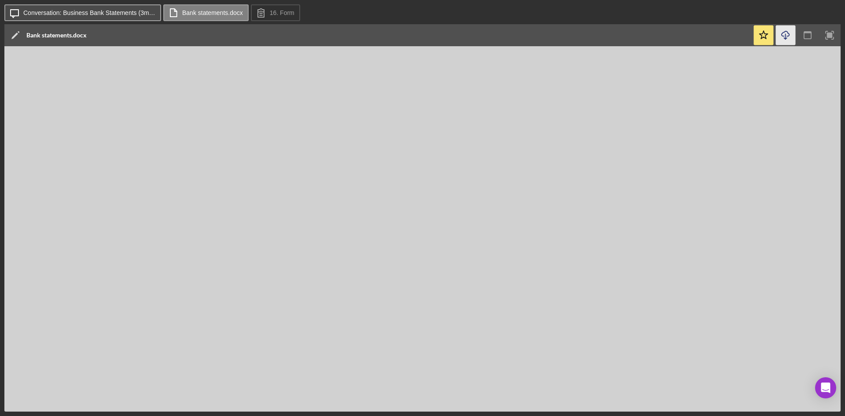
click at [152, 17] on button "Icon/Message Conversation: Business Bank Statements (3mos) (Aniceto Jesus S.)" at bounding box center [82, 12] width 157 height 17
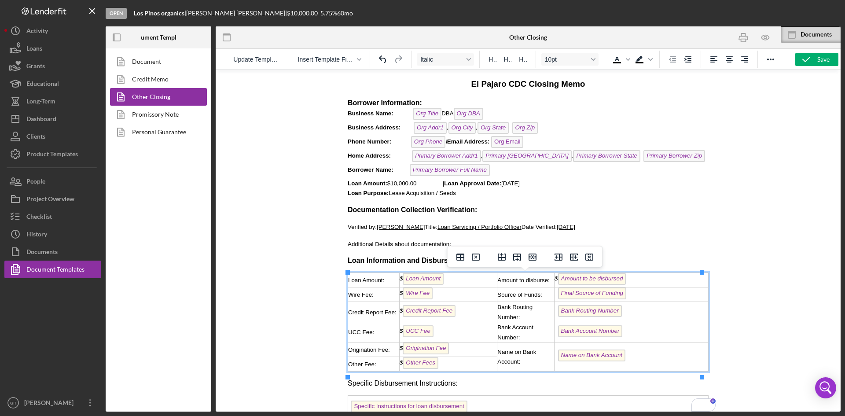
click at [450, 286] on div "$ Loan Amount ﻿" at bounding box center [447, 280] width 97 height 14
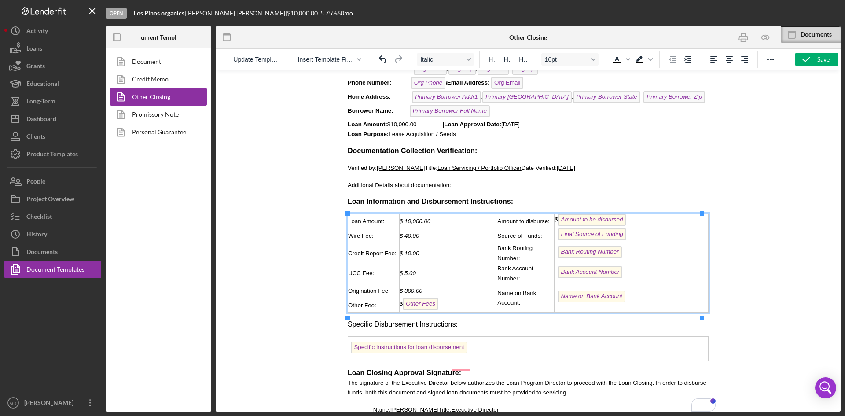
scroll to position [91, 0]
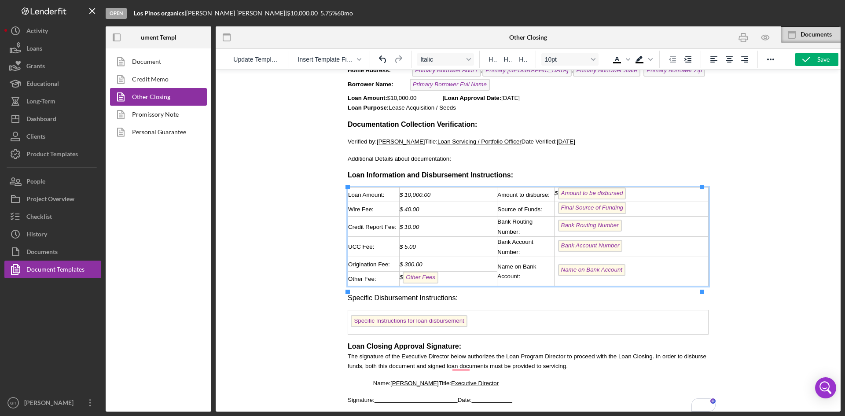
click at [479, 277] on div "$ Other Fees ﻿" at bounding box center [447, 278] width 97 height 14
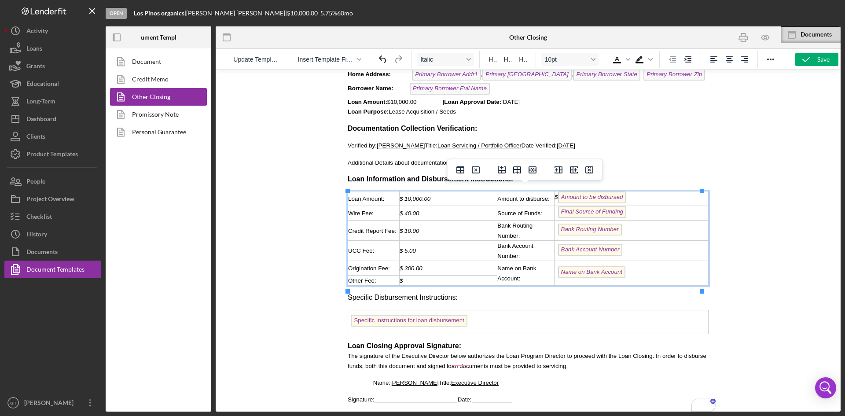
scroll to position [87, 0]
click at [373, 282] on span "Other Fee:" at bounding box center [362, 280] width 28 height 7
click at [647, 191] on div "$ Amount to be disbursed" at bounding box center [631, 198] width 154 height 14
click at [641, 196] on div "$ Amount to be disbursed ﻿" at bounding box center [631, 198] width 154 height 14
click at [639, 193] on div "$ Amount to be disbursed ﻿" at bounding box center [631, 198] width 154 height 14
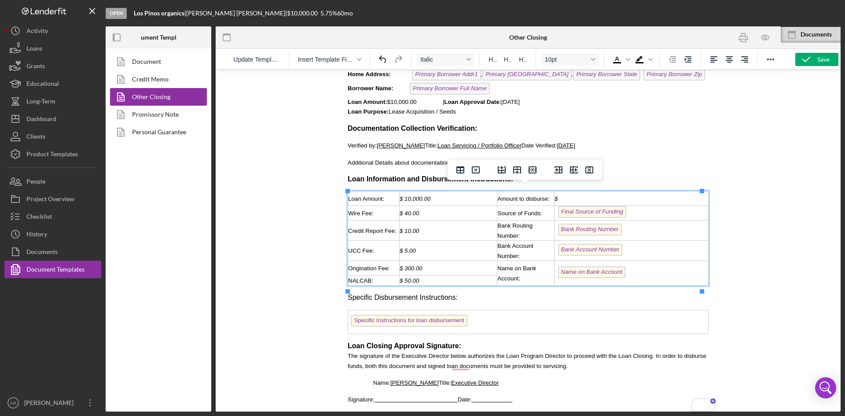
click at [576, 198] on div "$" at bounding box center [631, 199] width 154 height 10
click at [633, 215] on div "Final Source of Funding ﻿" at bounding box center [631, 213] width 154 height 14
click at [630, 238] on td "Bank Routing Number" at bounding box center [631, 230] width 154 height 20
click at [635, 254] on div "Bank Account Number" at bounding box center [631, 251] width 154 height 14
